Goal: Contribute content

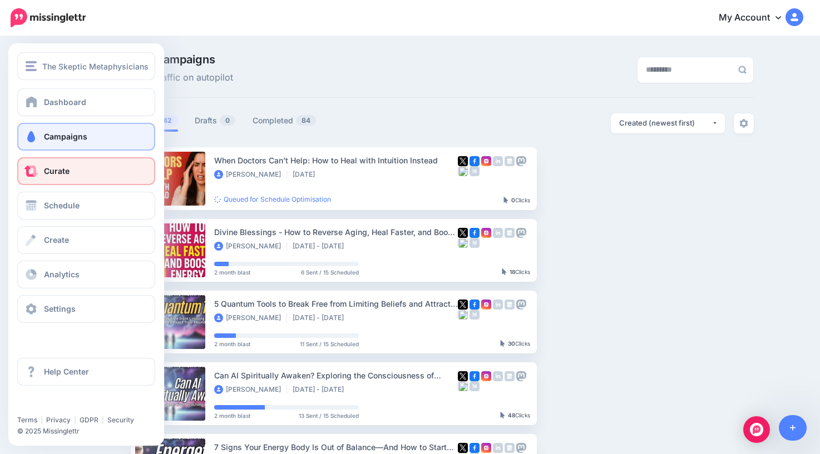
click at [53, 178] on link "Curate" at bounding box center [86, 171] width 138 height 28
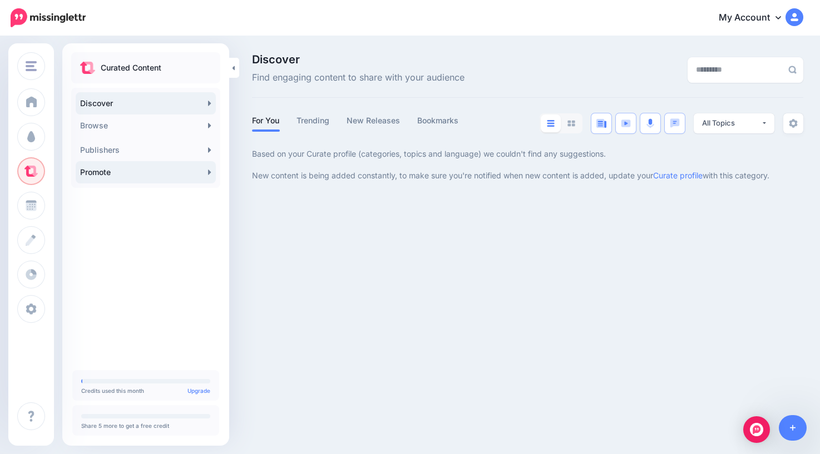
click at [151, 177] on link "Promote" at bounding box center [146, 172] width 140 height 22
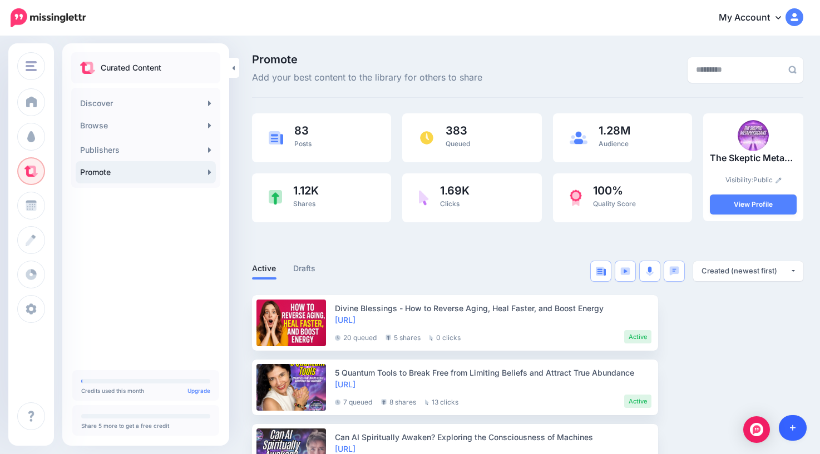
click at [792, 430] on icon at bounding box center [793, 429] width 6 height 6
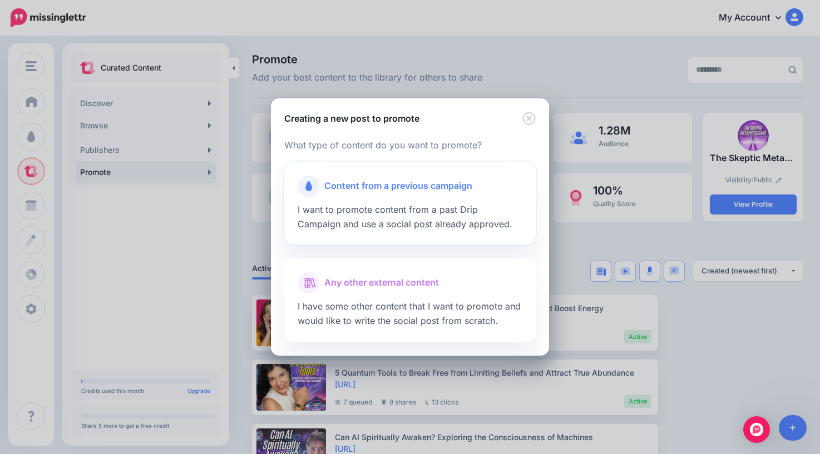
click at [412, 190] on span "Content from a previous campaign" at bounding box center [398, 186] width 148 height 14
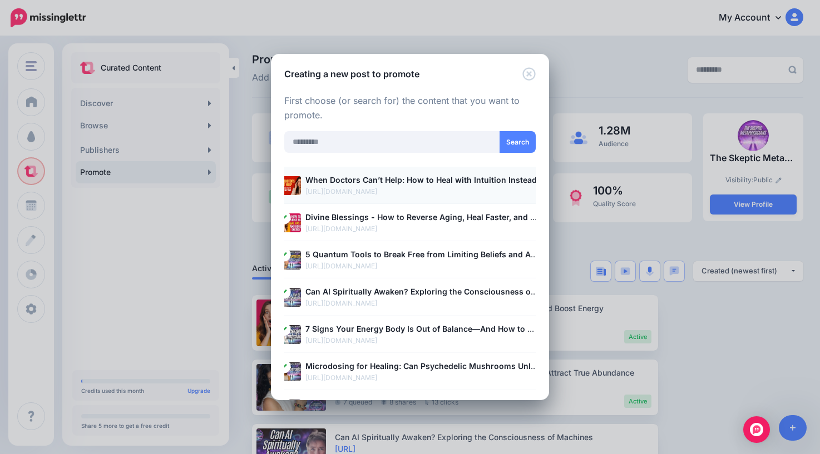
click at [393, 181] on b "When Doctors Can’t Help: How to Heal with Intuition Instead" at bounding box center [420, 179] width 231 height 9
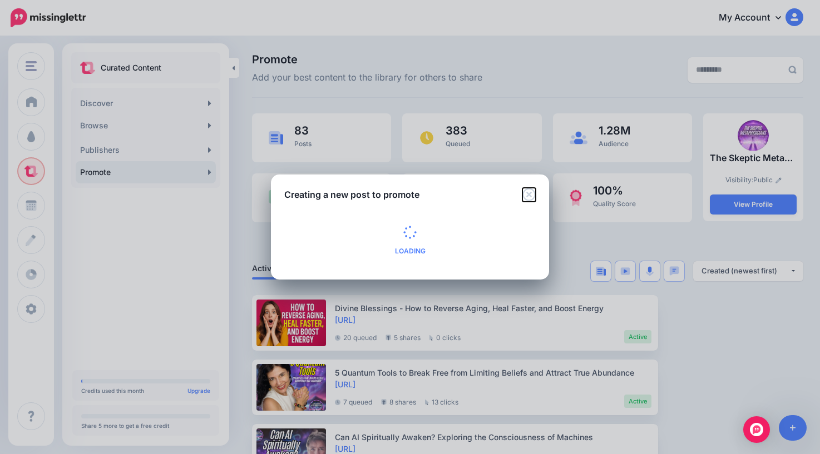
click at [531, 191] on icon "Close" at bounding box center [528, 194] width 13 height 13
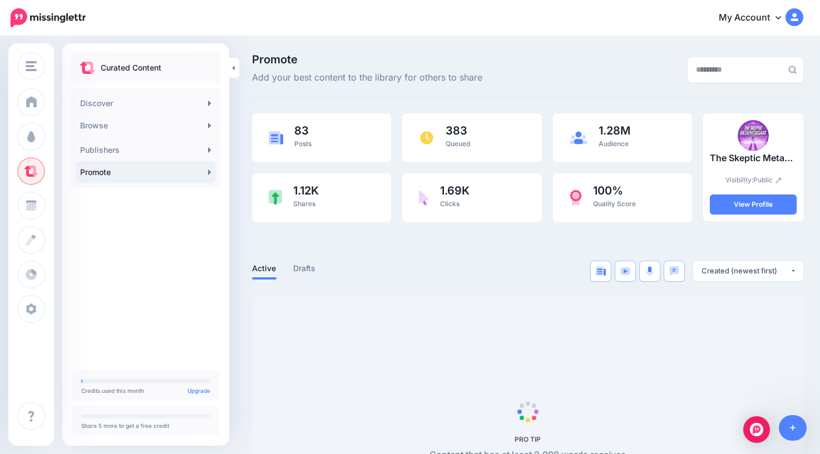
click at [417, 29] on div "My Account Dashboard My Account Billing Facebook Community Help Center Logout" at bounding box center [452, 17] width 704 height 27
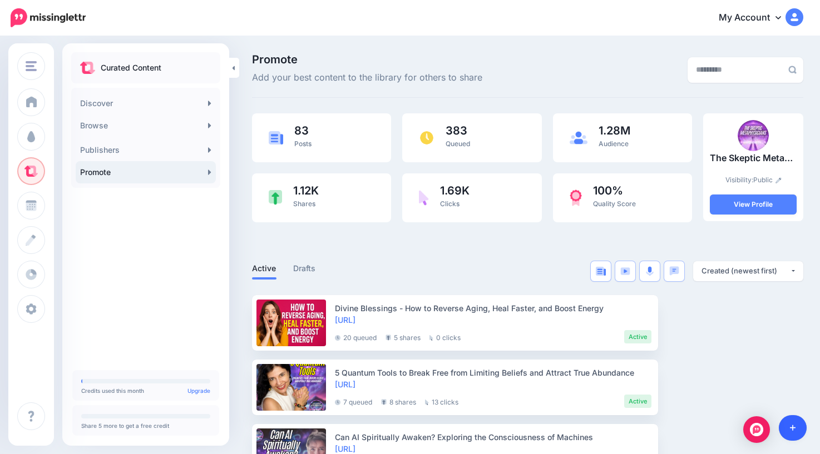
click at [790, 428] on icon at bounding box center [793, 428] width 6 height 8
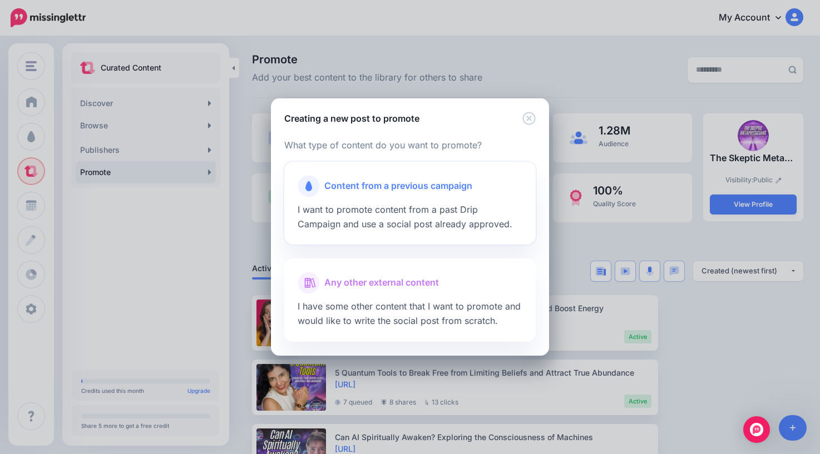
click at [390, 182] on span "Content from a previous campaign" at bounding box center [398, 186] width 148 height 14
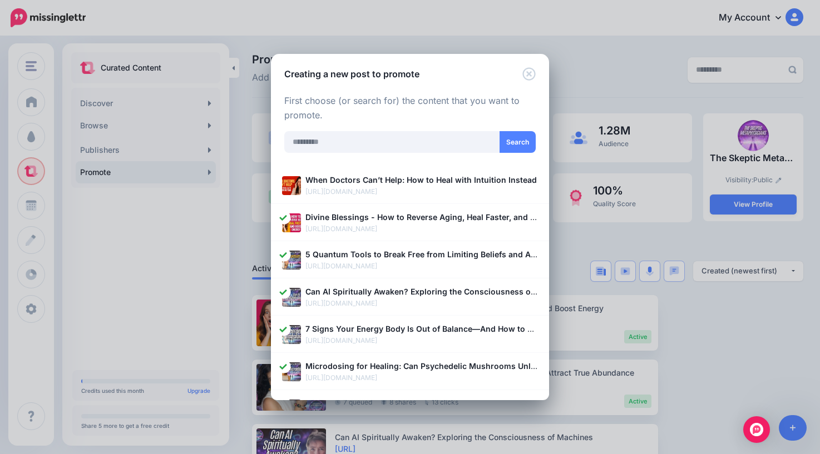
click at [390, 182] on b "When Doctors Can’t Help: How to Heal with Intuition Instead" at bounding box center [420, 179] width 231 height 9
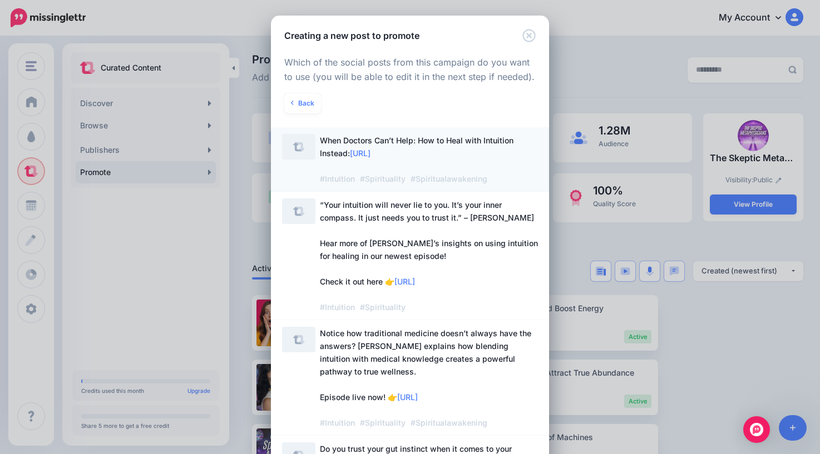
click at [472, 148] on span "When Doctors Can’t Help: How to Heal with Intuition Instead: https://lttr.ai/Ah…" at bounding box center [429, 159] width 218 height 51
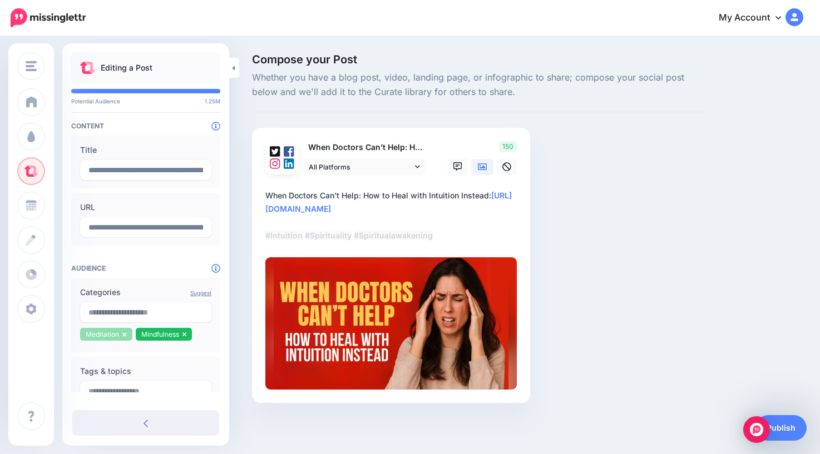
click at [125, 334] on icon at bounding box center [124, 335] width 4 height 7
click at [130, 334] on icon at bounding box center [129, 335] width 4 height 4
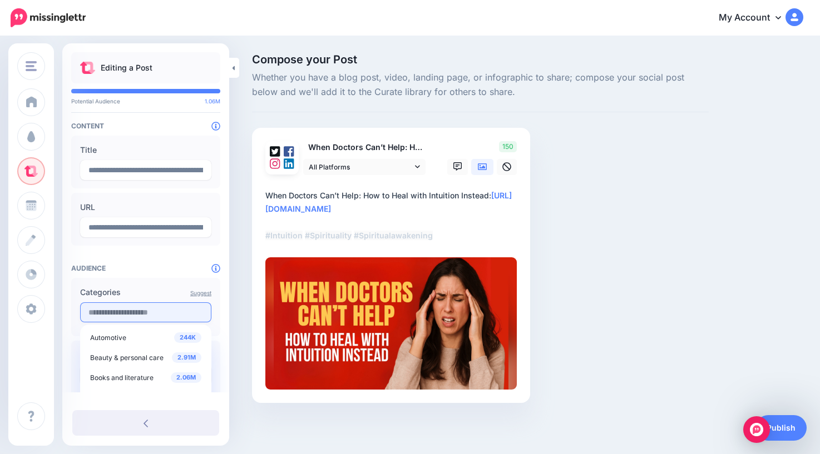
click at [131, 313] on input "text" at bounding box center [145, 313] width 131 height 20
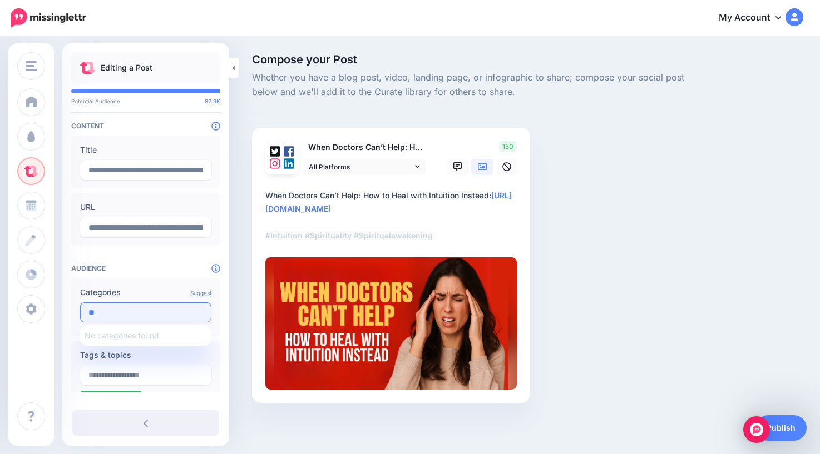
type input "*"
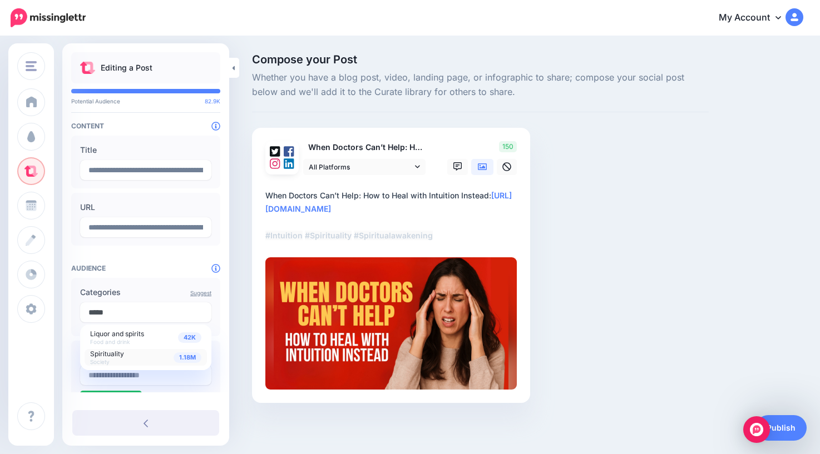
type input "*****"
click at [135, 355] on div "1.18M Spirituality Society" at bounding box center [145, 358] width 111 height 16
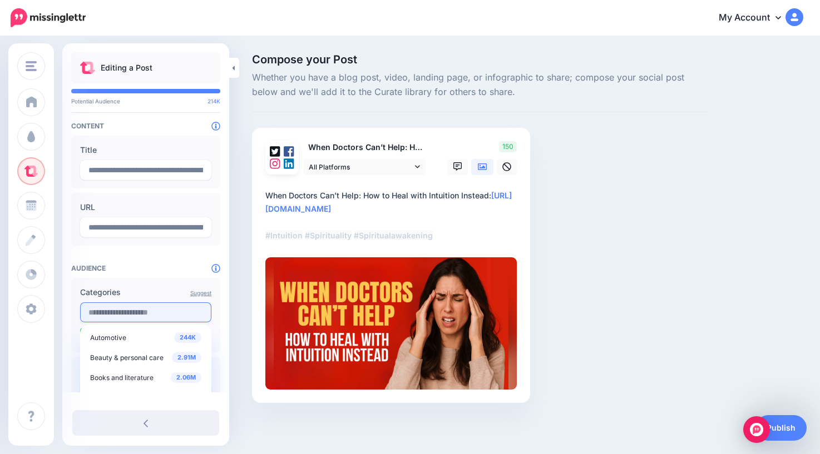
click at [142, 310] on input "text" at bounding box center [145, 313] width 131 height 20
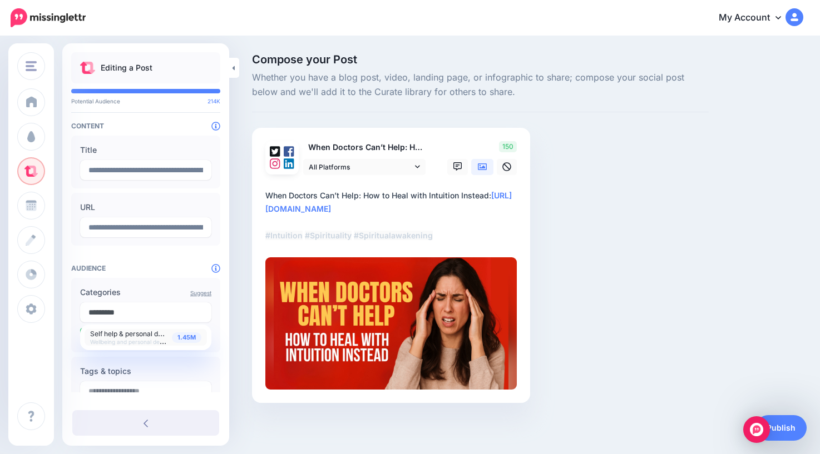
type input "*********"
click at [127, 335] on span "Self help & personal development" at bounding box center [142, 333] width 105 height 9
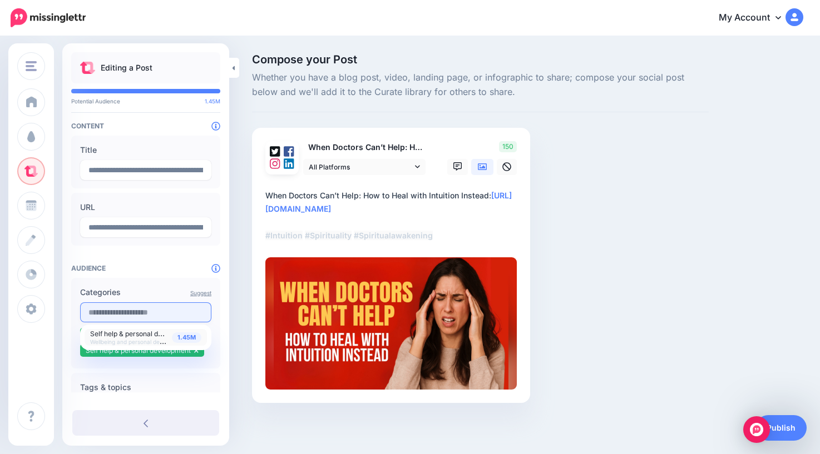
click at [142, 311] on input "text" at bounding box center [145, 313] width 131 height 20
type input "*********"
click at [138, 338] on span "Astrology Hobbies and interests" at bounding box center [118, 337] width 57 height 17
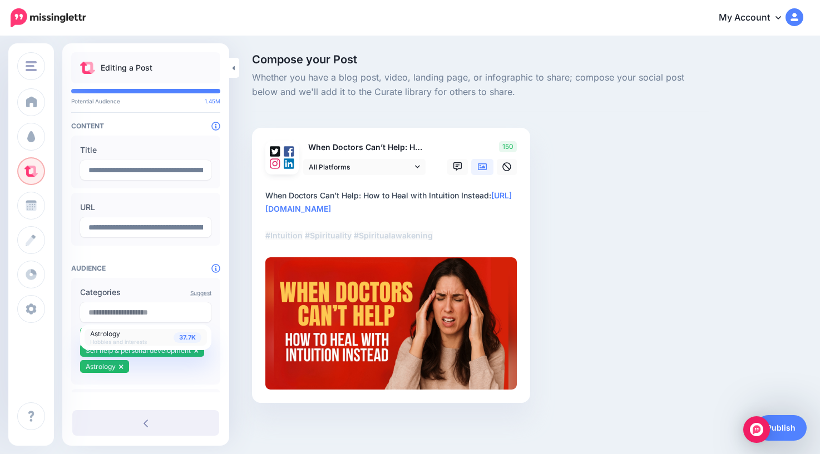
click at [225, 377] on div "**********" at bounding box center [145, 351] width 167 height 599
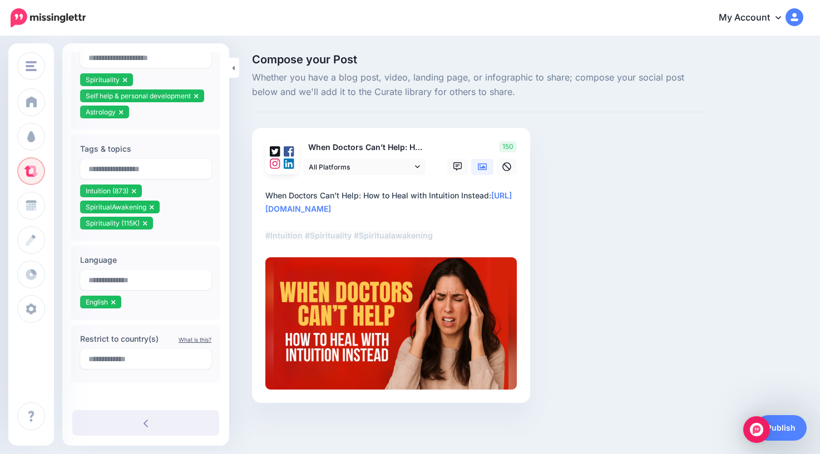
scroll to position [259, 0]
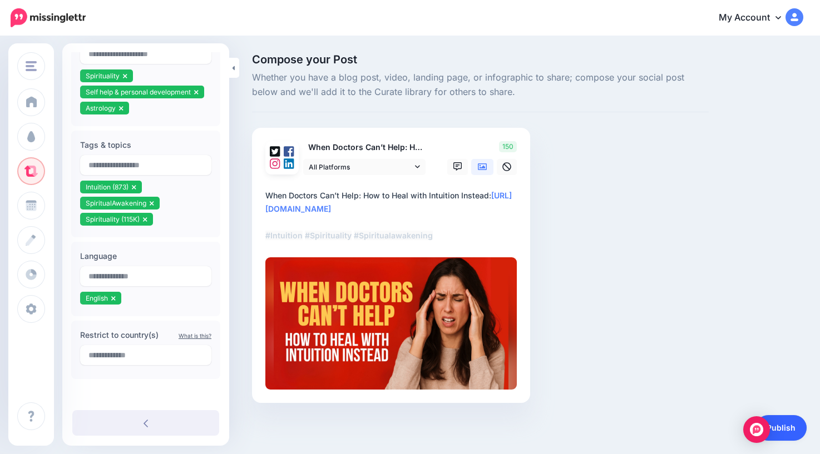
click at [783, 431] on link "Publish" at bounding box center [780, 429] width 51 height 26
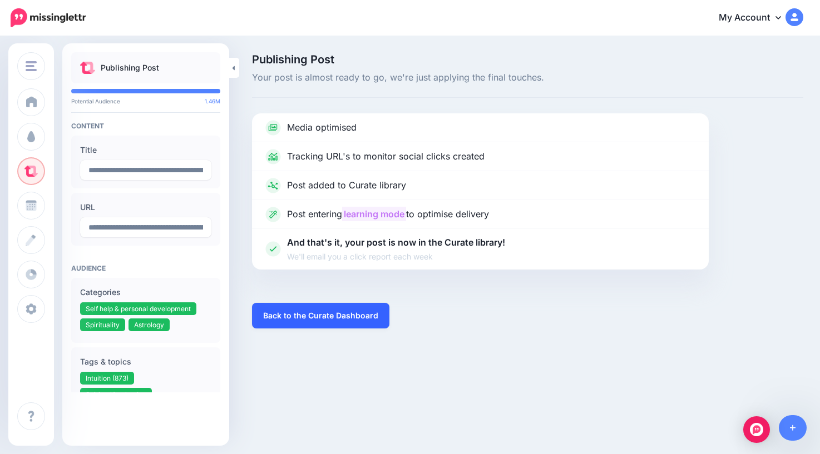
click at [325, 317] on link "Back to the Curate Dashboard" at bounding box center [320, 316] width 137 height 26
